Goal: Leave review/rating

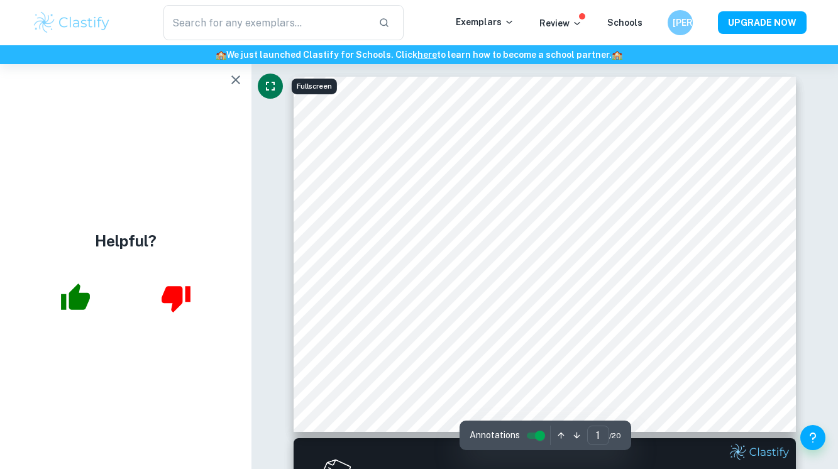
click at [260, 83] on button "Fullscreen" at bounding box center [270, 86] width 25 height 25
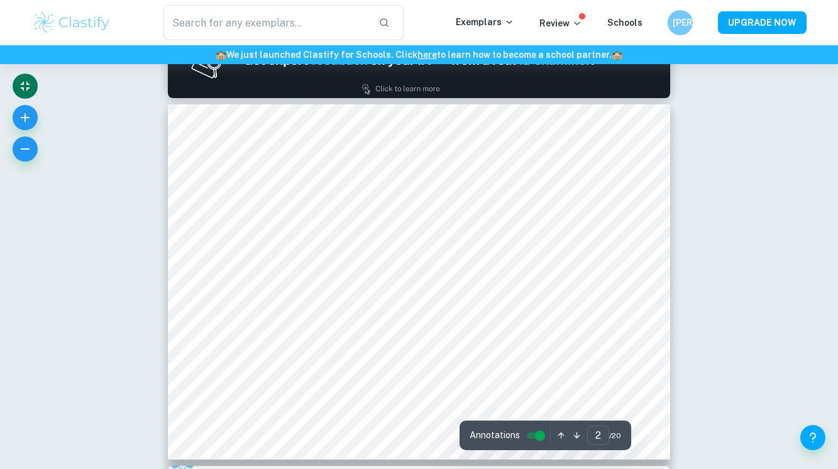
scroll to position [429, 0]
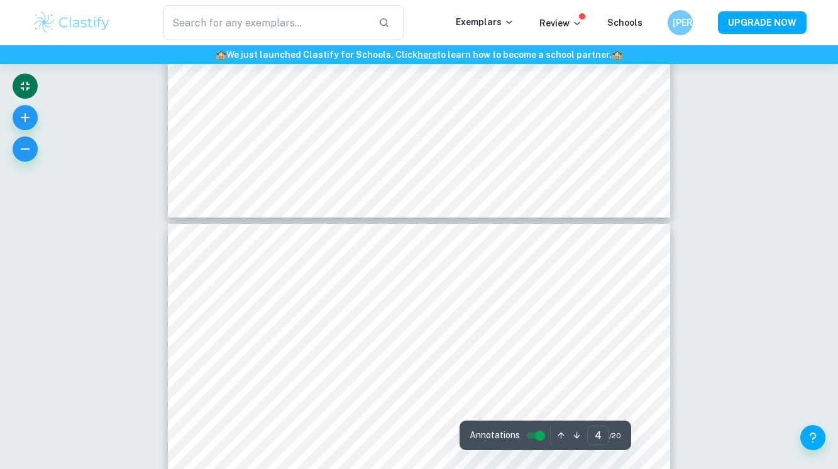
type input "5"
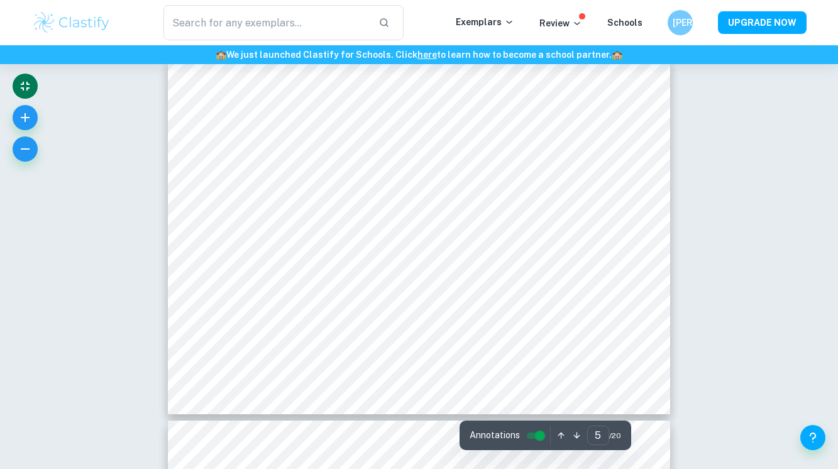
scroll to position [1621, 0]
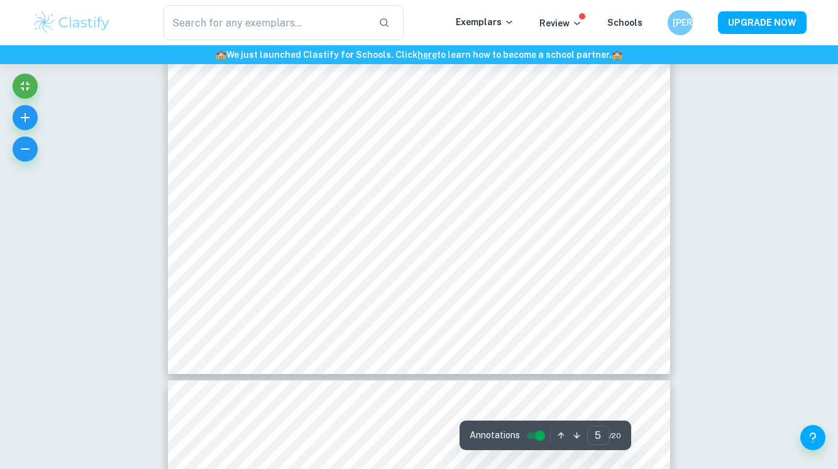
scroll to position [1673, 0]
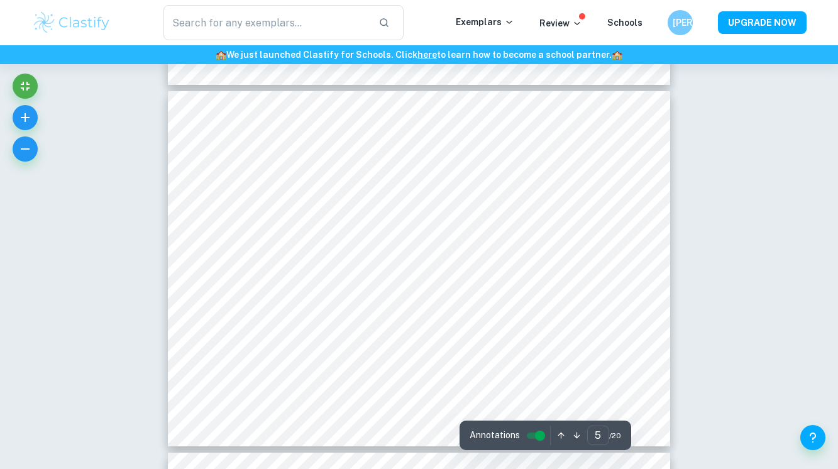
scroll to position [1594, 0]
